Goal: Transaction & Acquisition: Purchase product/service

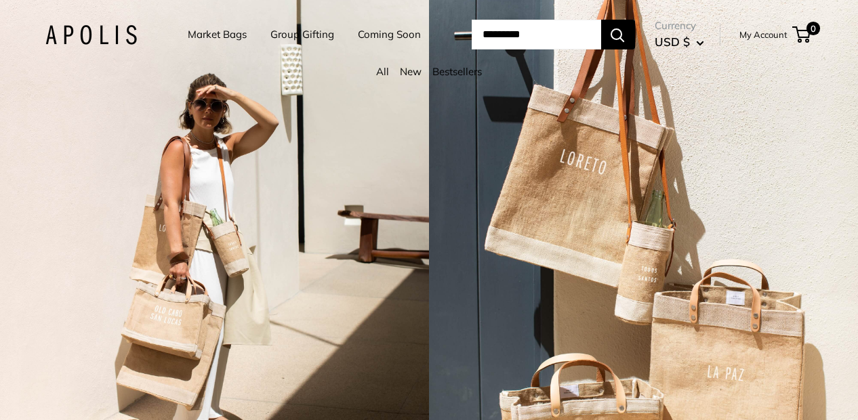
click at [840, 88] on div "All New Bestsellers" at bounding box center [429, 75] width 822 height 26
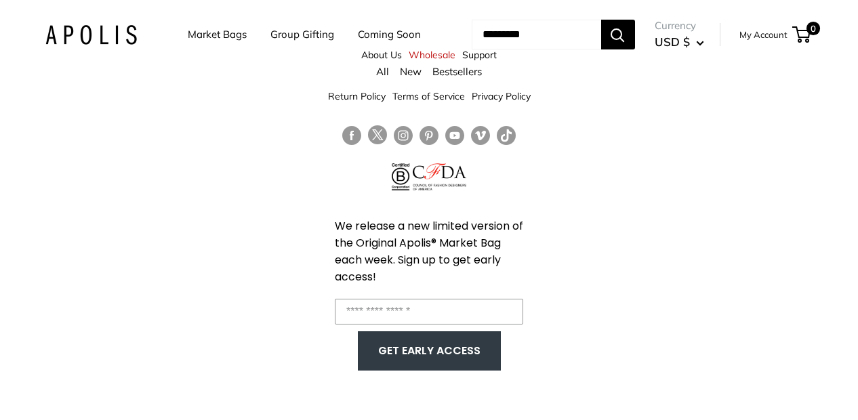
click at [840, 56] on div "Market Bags Group Gifting Coming Soon Need help? Text Us: 20919 [EMAIL_ADDRESS]…" at bounding box center [429, 35] width 822 height 42
click at [600, 312] on div "About Us Wholesale Support Return Policy Terms of Service Privacy Policy We rel…" at bounding box center [429, 210] width 858 height 420
click at [455, 345] on button "GET EARLY ACCESS" at bounding box center [429, 351] width 116 height 26
click at [668, 278] on div "About Us Wholesale Support Return Policy Terms of Service Privacy Policy We rel…" at bounding box center [429, 210] width 858 height 420
click at [204, 31] on link "Market Bags" at bounding box center [217, 34] width 59 height 19
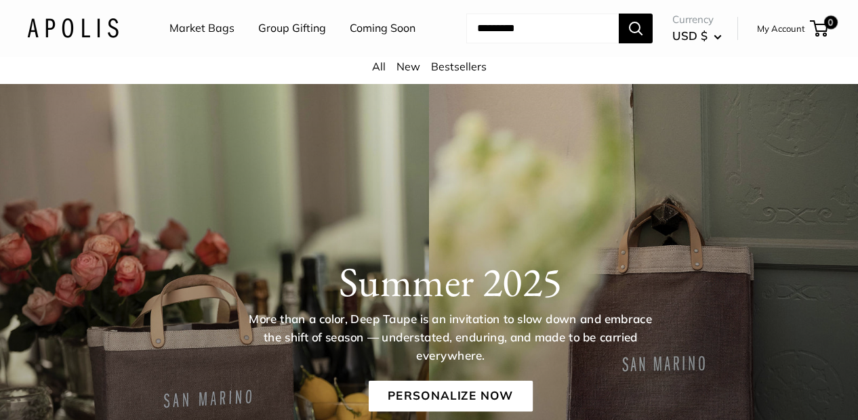
click at [850, 84] on div "All New Bestsellers" at bounding box center [429, 70] width 858 height 27
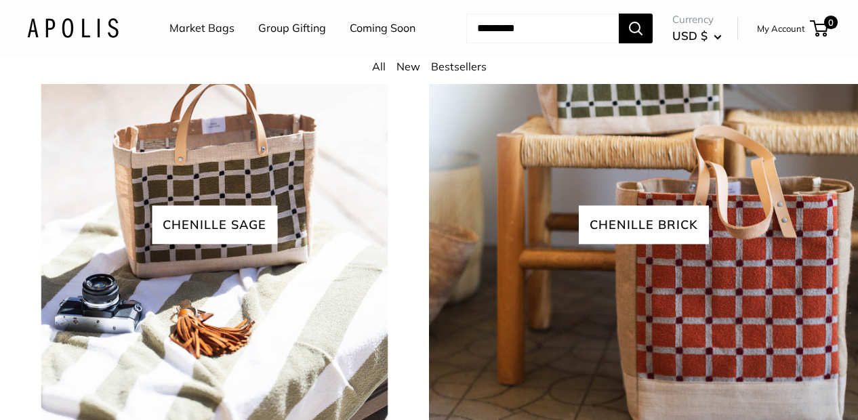
scroll to position [2867, 0]
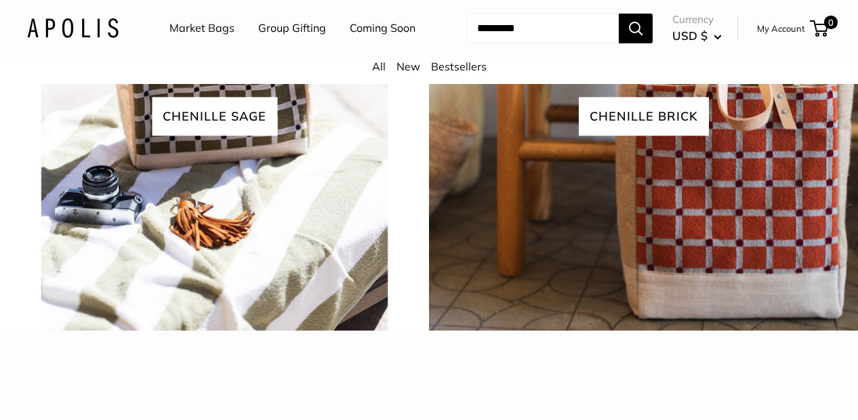
click at [379, 73] on link "All" at bounding box center [379, 67] width 14 height 14
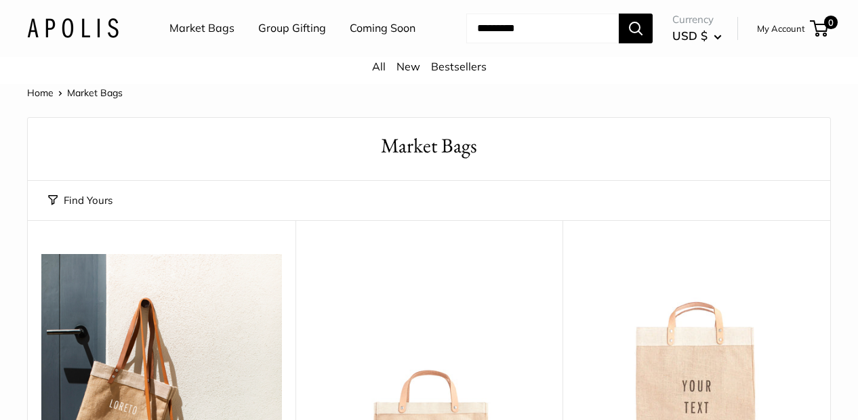
click at [852, 50] on div "Market Bags Group Gifting Coming Soon Need help? Text Us: 20919 [EMAIL_ADDRESS]…" at bounding box center [429, 28] width 858 height 43
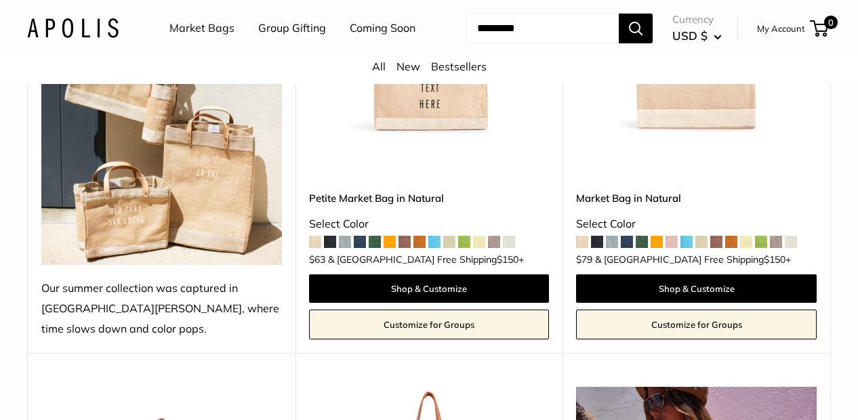
scroll to position [346, 0]
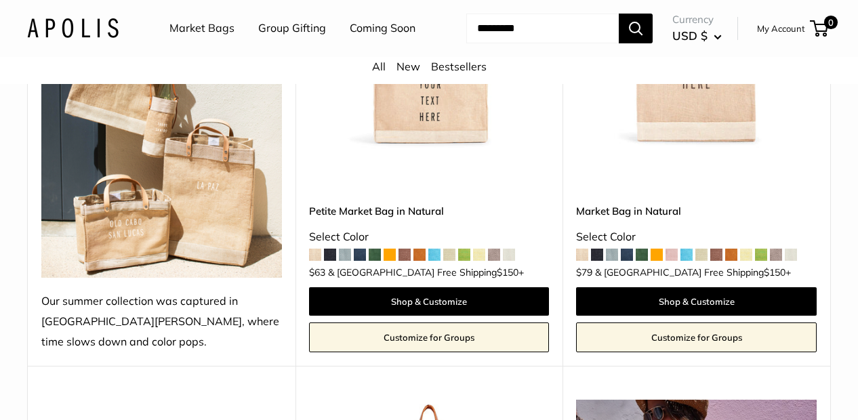
click at [308, 32] on link "Group Gifting" at bounding box center [292, 28] width 68 height 20
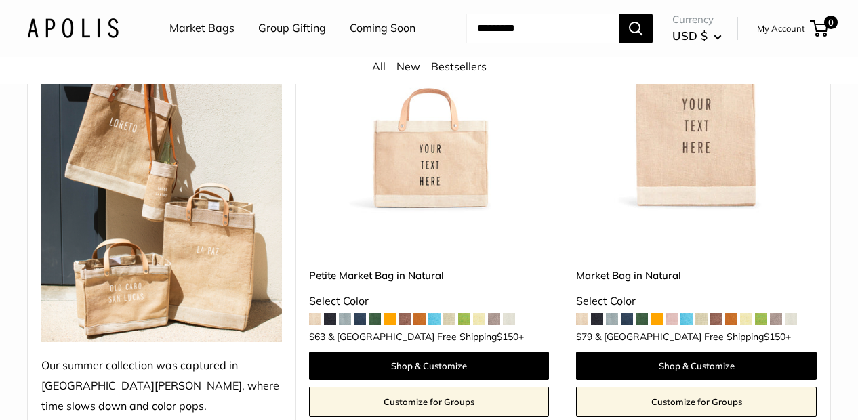
scroll to position [295, 0]
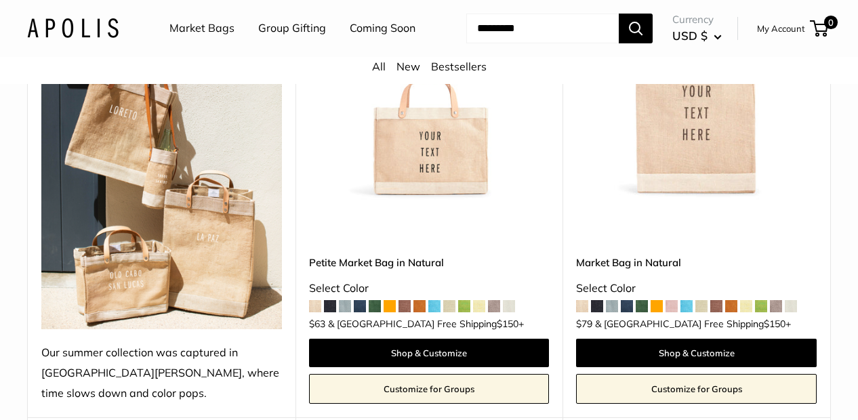
click at [0, 0] on img at bounding box center [0, 0] width 0 height 0
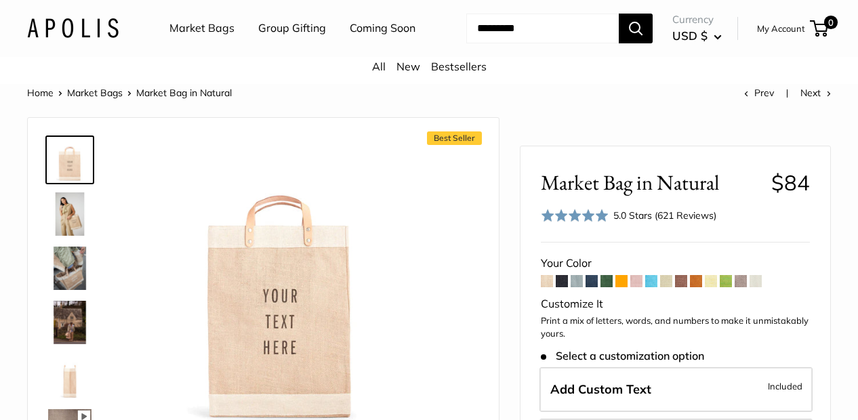
click at [852, 39] on div "Market Bags Group Gifting Coming Soon Need help? Text Us: 20919 [EMAIL_ADDRESS]…" at bounding box center [429, 28] width 858 height 43
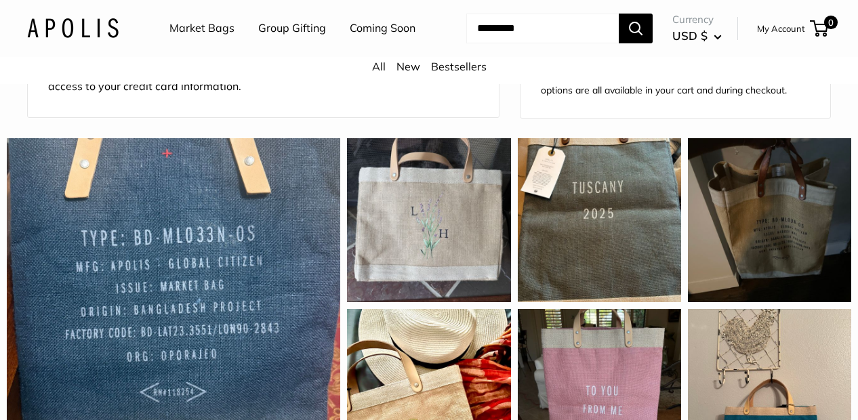
scroll to position [1132, 0]
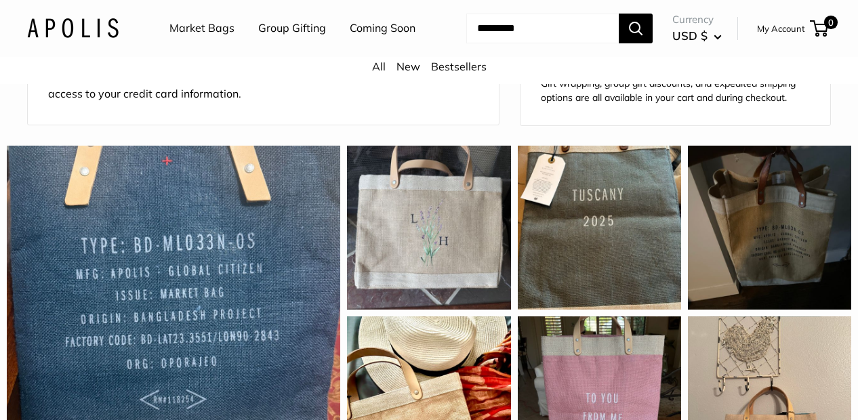
click at [852, 50] on div "Market Bags Group Gifting Coming Soon Need help? Text Us: 20919 [EMAIL_ADDRESS]…" at bounding box center [429, 28] width 858 height 43
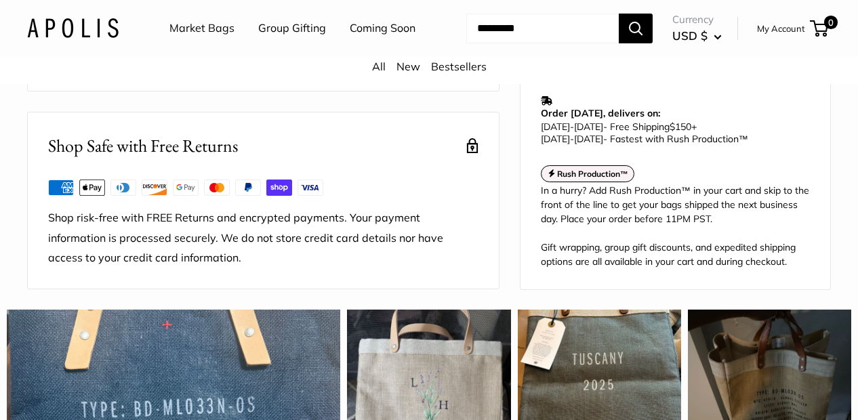
scroll to position [957, 0]
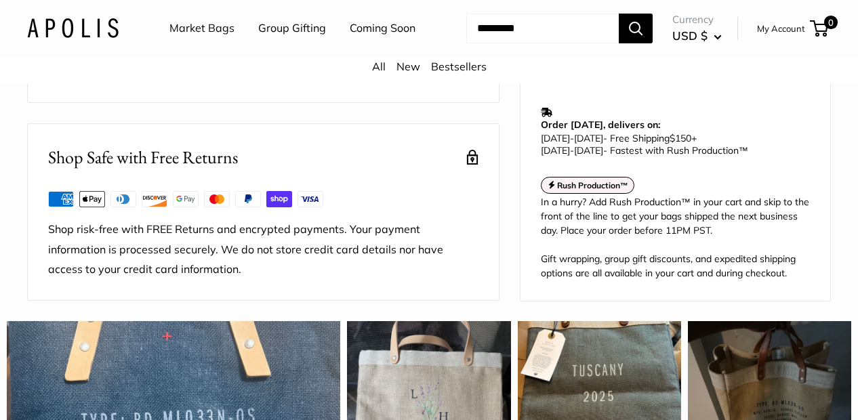
drag, startPoint x: 853, startPoint y: 98, endPoint x: 853, endPoint y: 70, distance: 27.1
click at [853, 57] on header "Market Bags Group Gifting Coming Soon Need help? Text Us: 20919 [EMAIL_ADDRESS]…" at bounding box center [429, 28] width 858 height 57
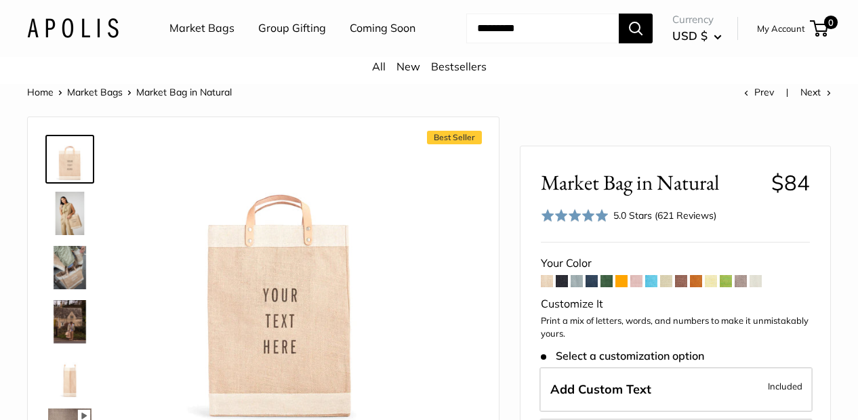
scroll to position [0, 0]
click at [60, 236] on img at bounding box center [69, 213] width 43 height 43
